Goal: Check status: Check status

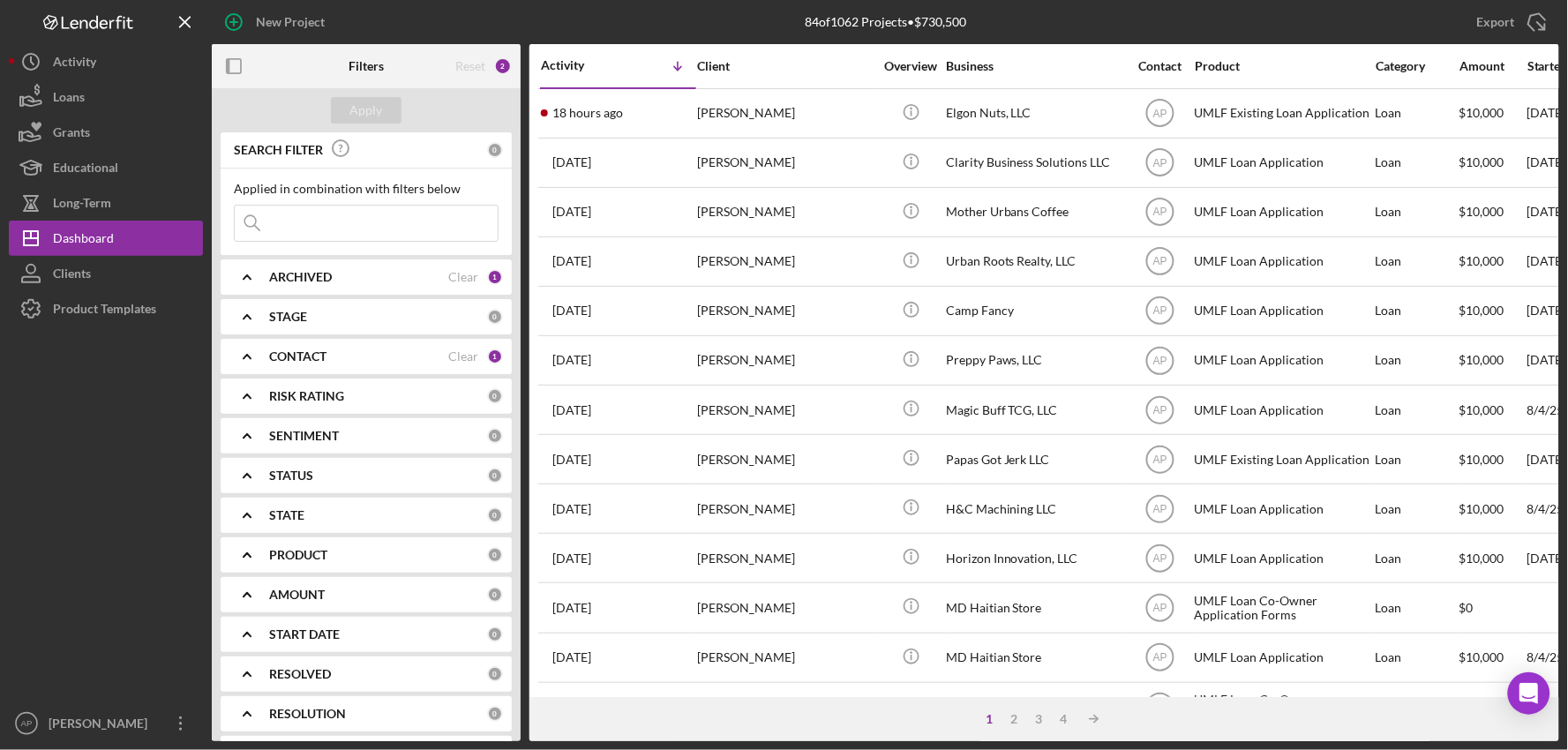
click at [285, 228] on input at bounding box center [366, 223] width 263 height 35
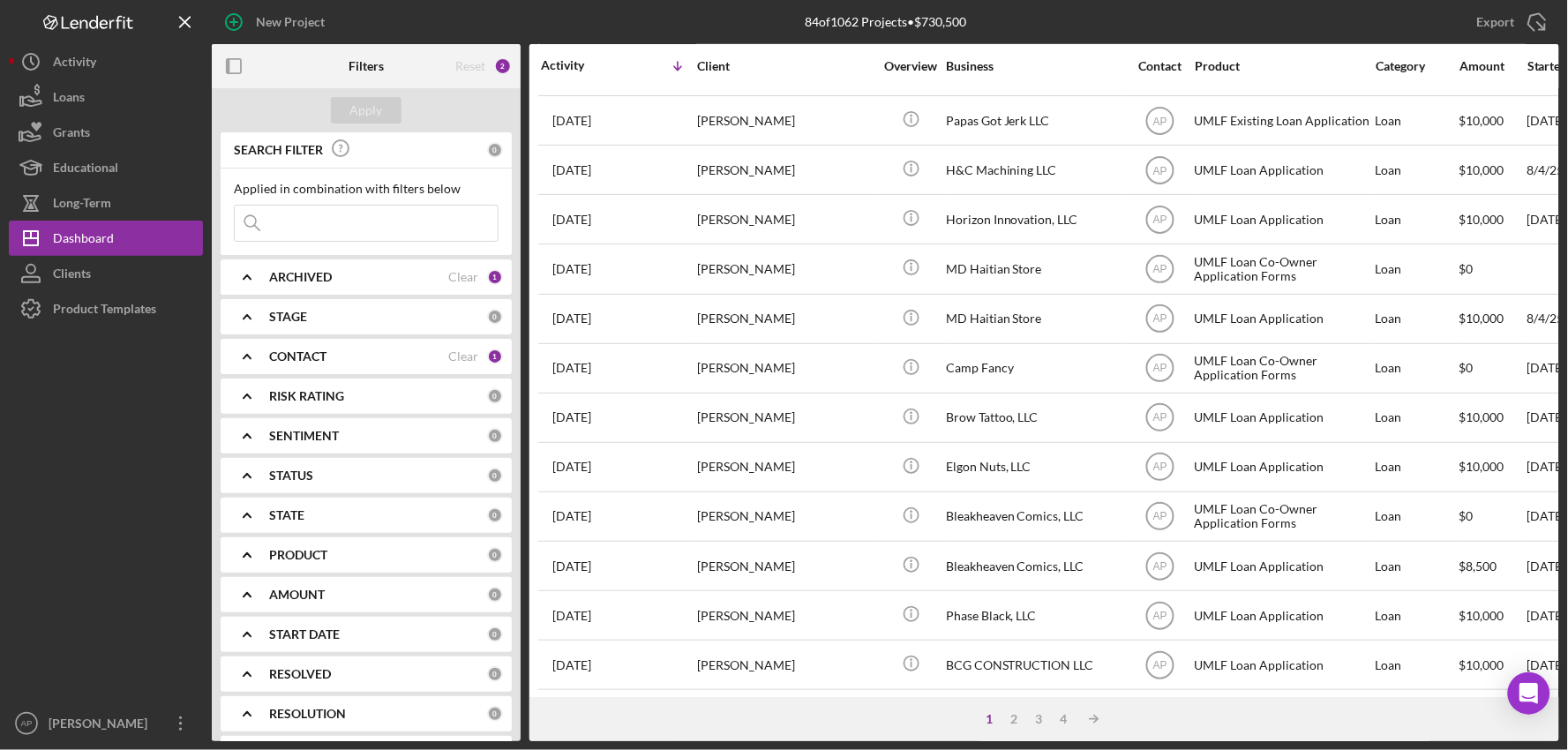
scroll to position [391, 0]
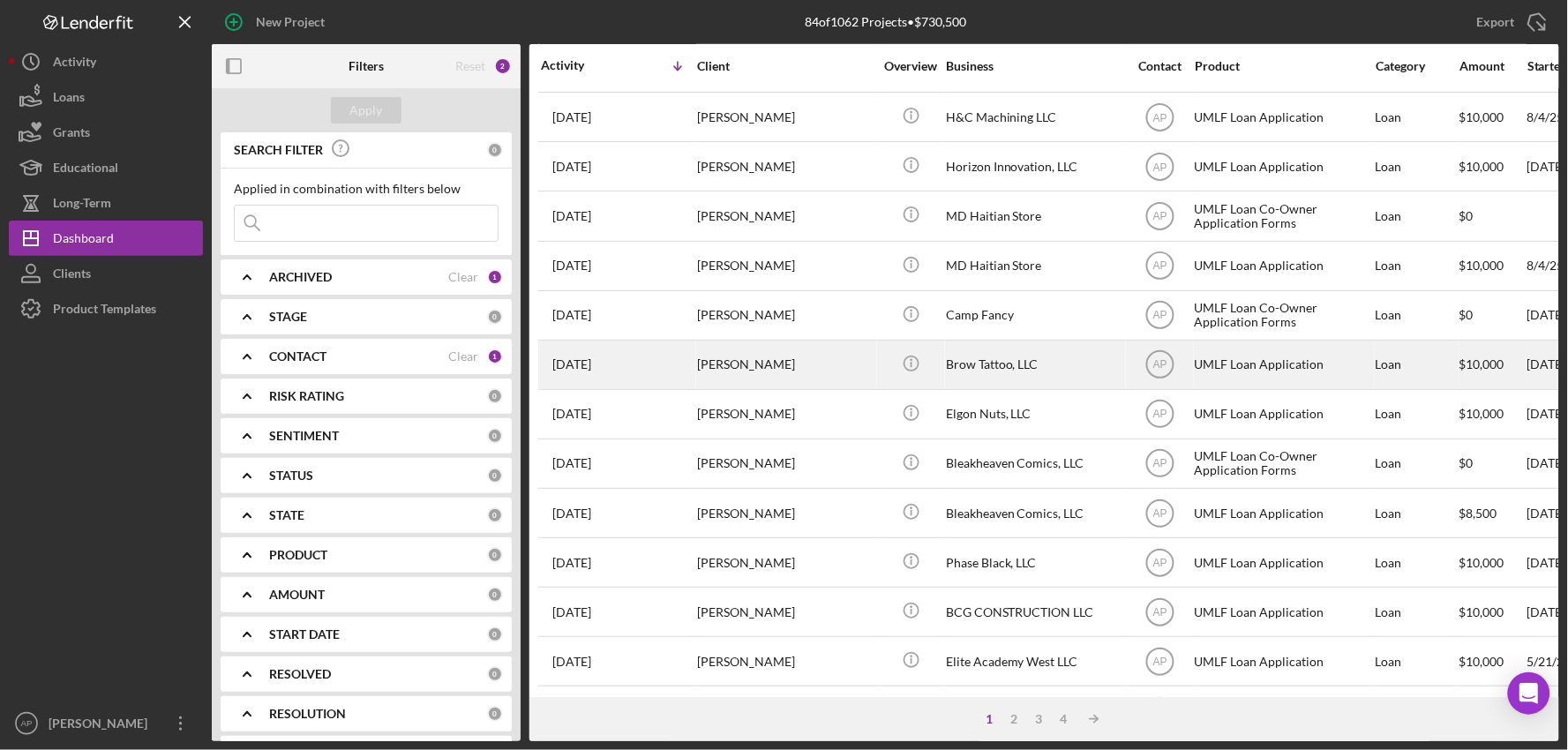
click at [1034, 375] on div "Brow Tattoo, LLC" at bounding box center [1033, 365] width 176 height 47
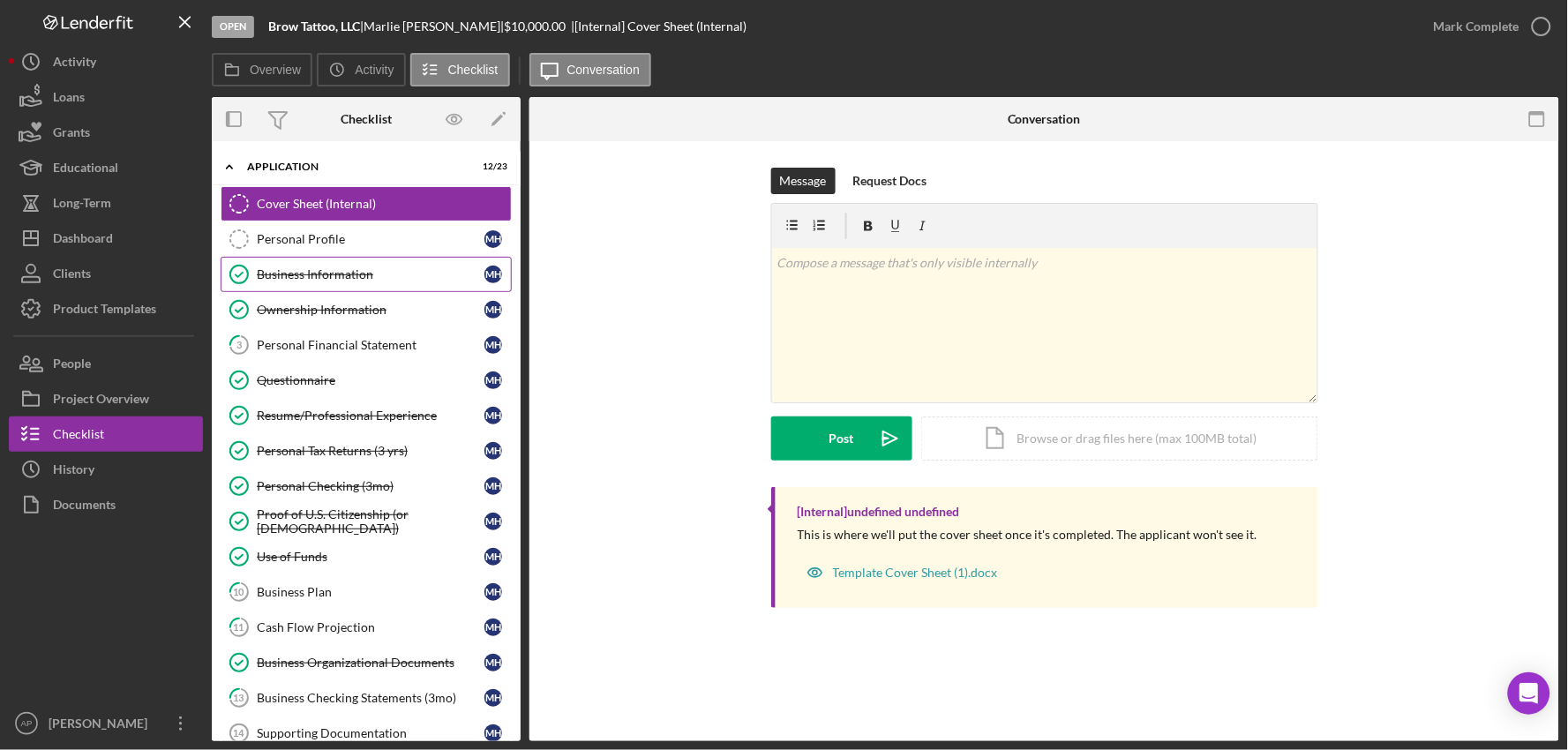
click at [347, 268] on div "Business Information" at bounding box center [370, 274] width 228 height 14
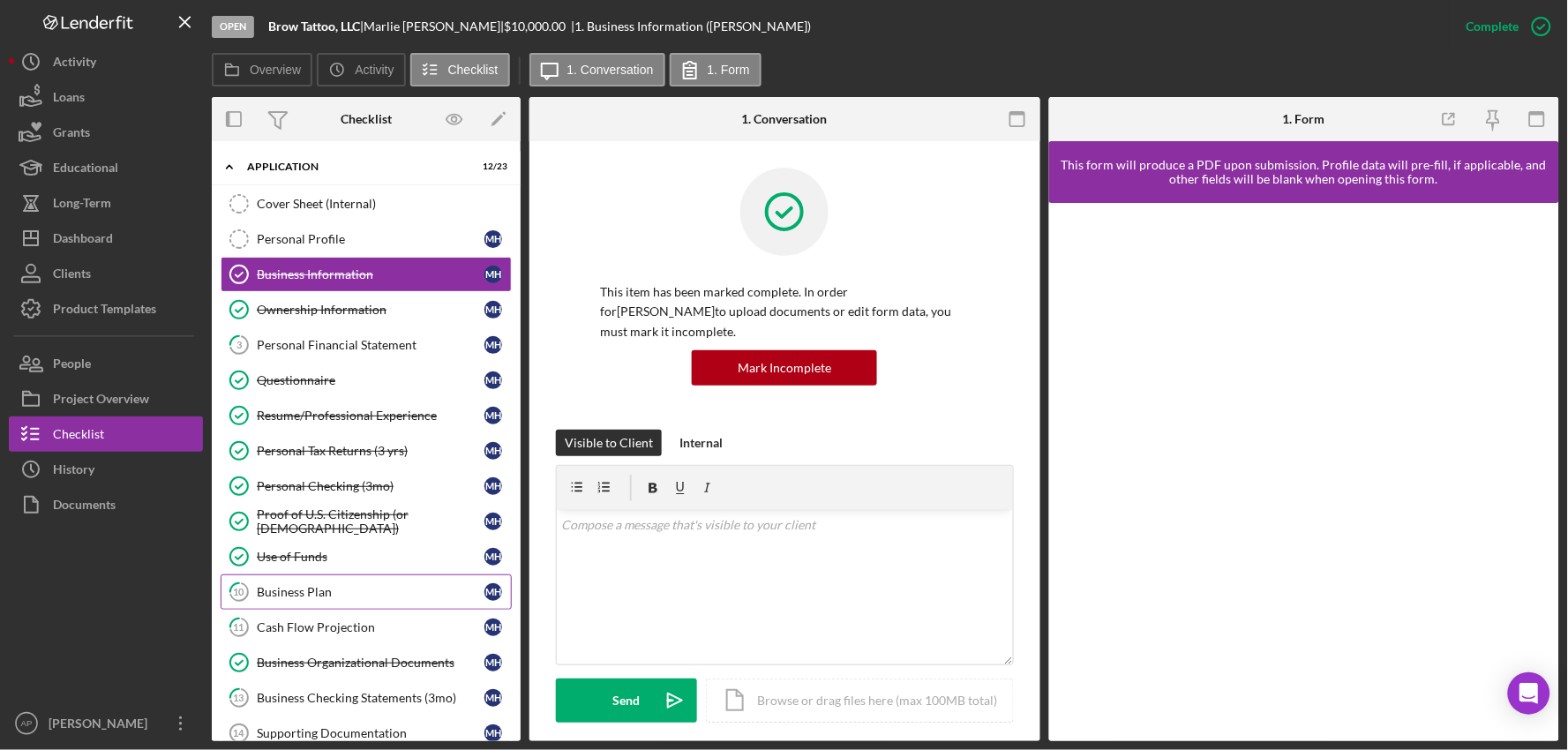
click at [362, 603] on link "10 Business Plan M H" at bounding box center [366, 592] width 291 height 35
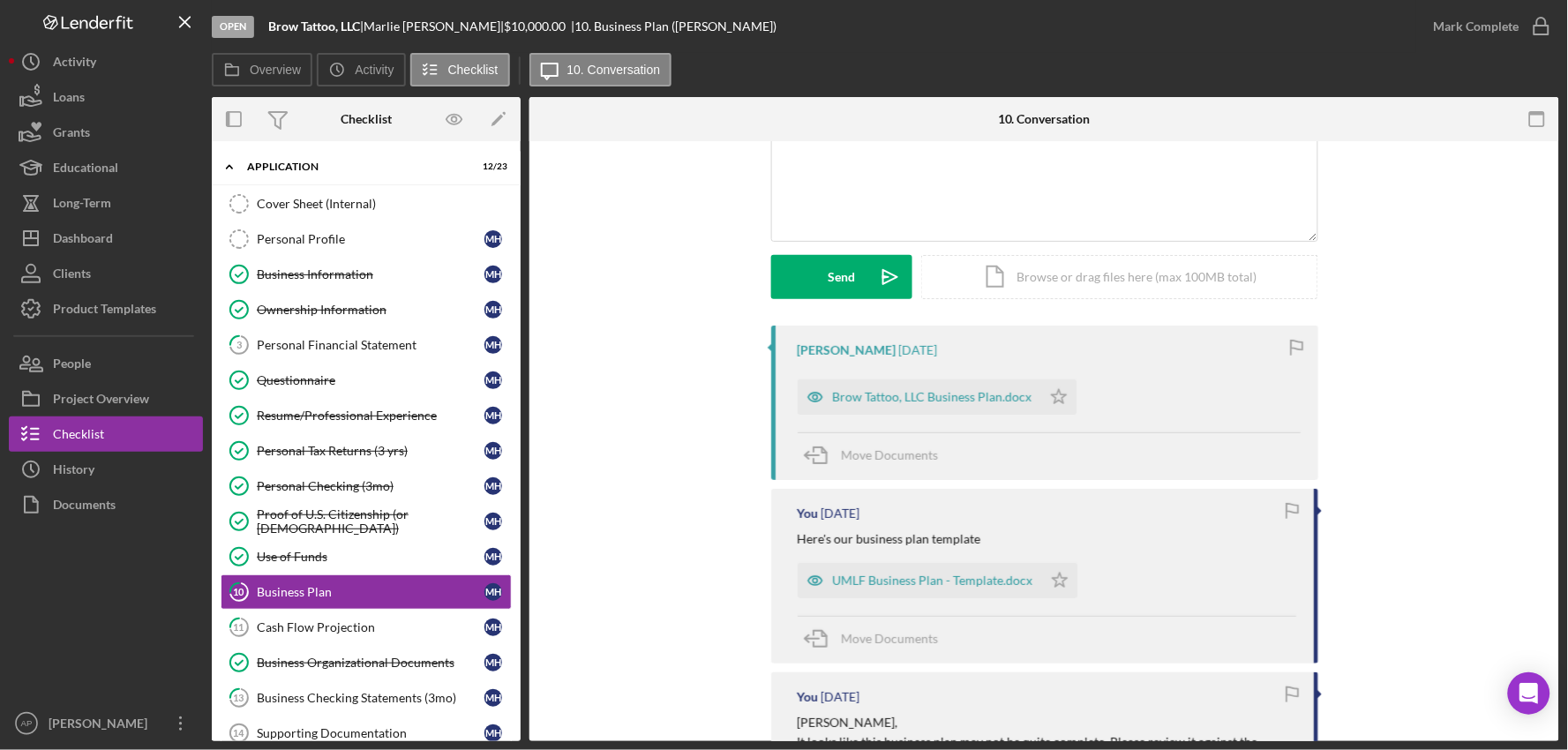
scroll to position [196, 0]
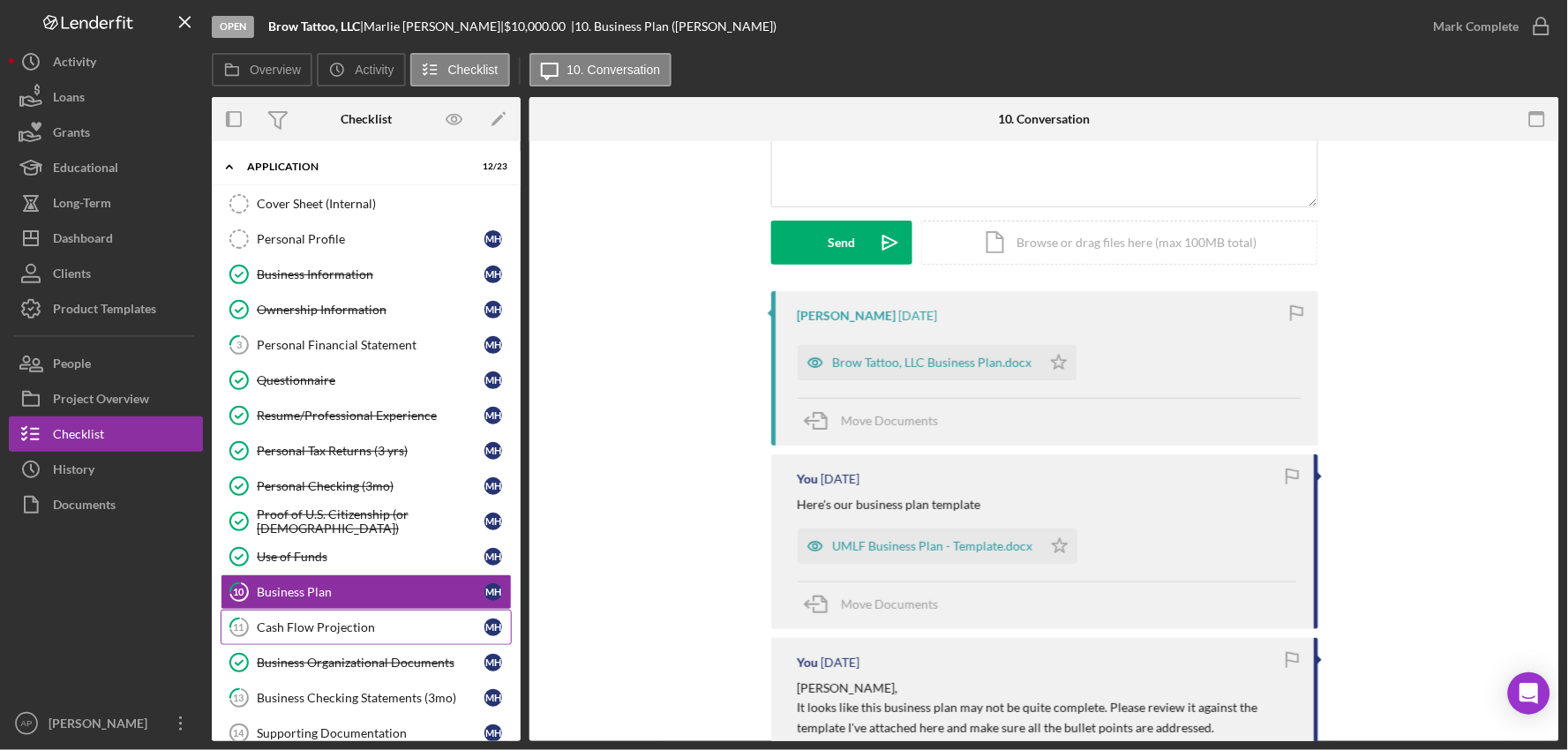
click at [323, 622] on div "Cash Flow Projection" at bounding box center [370, 627] width 228 height 14
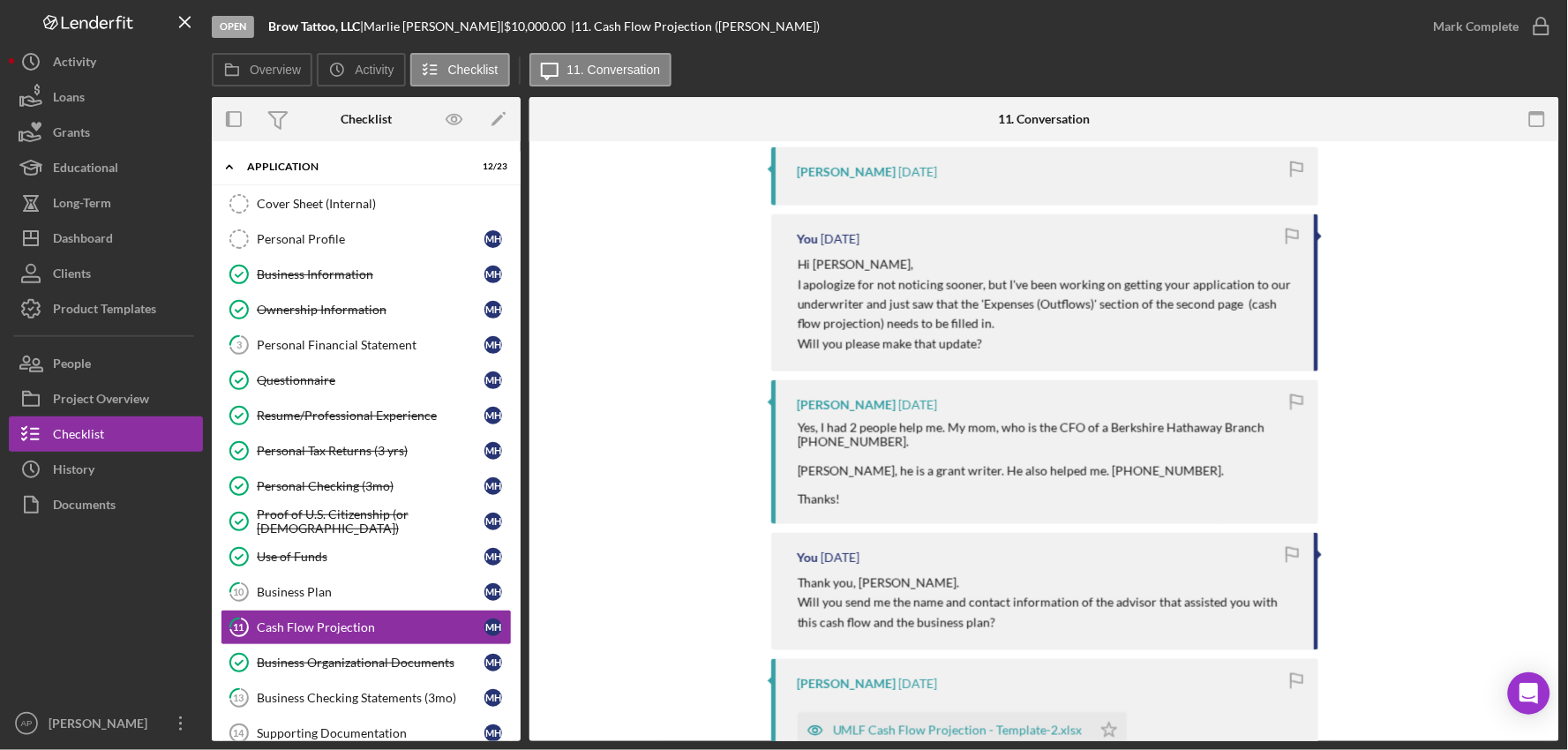
scroll to position [882, 0]
